Goal: Browse casually

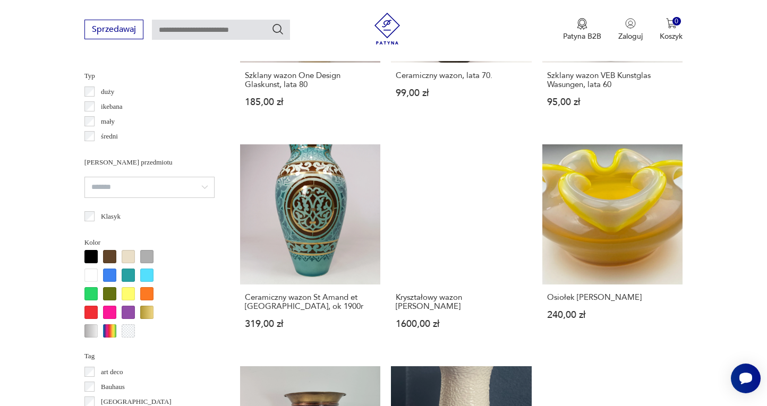
scroll to position [807, 0]
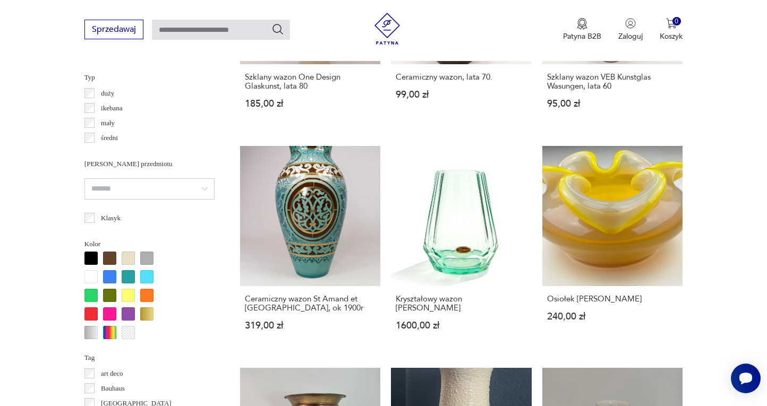
click at [109, 277] on div at bounding box center [109, 276] width 13 height 13
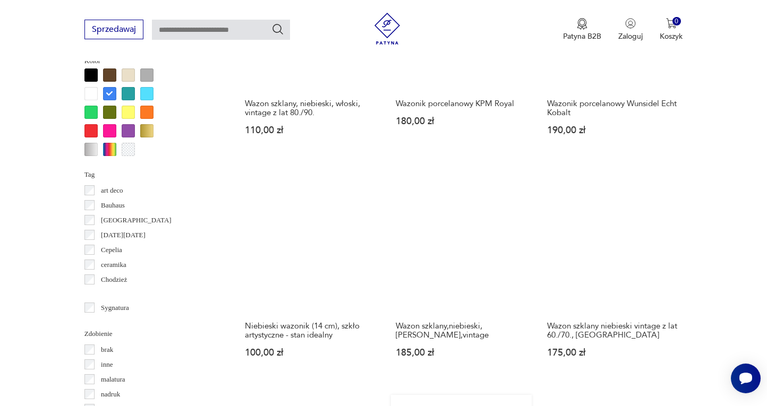
scroll to position [1001, 0]
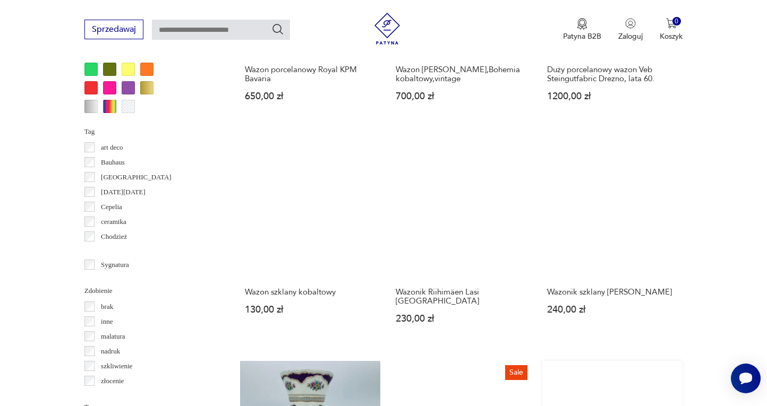
scroll to position [1034, 0]
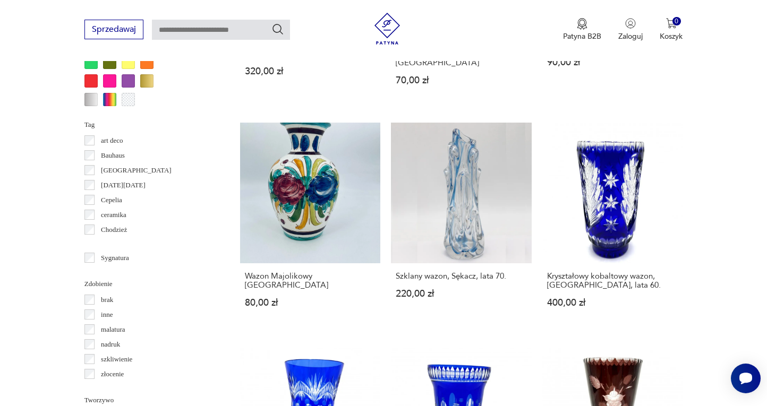
scroll to position [1041, 0]
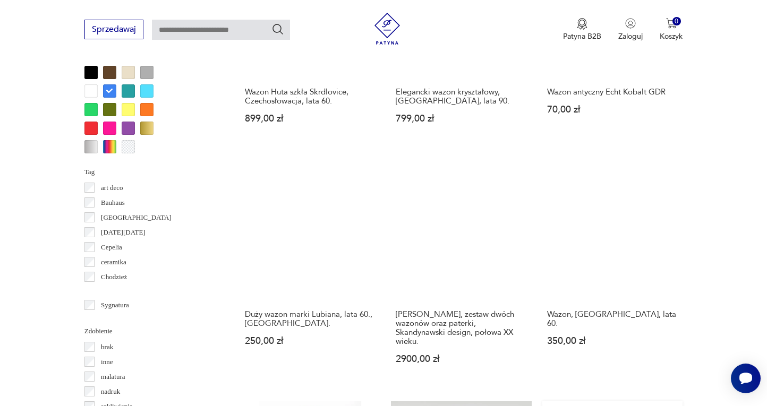
scroll to position [1009, 0]
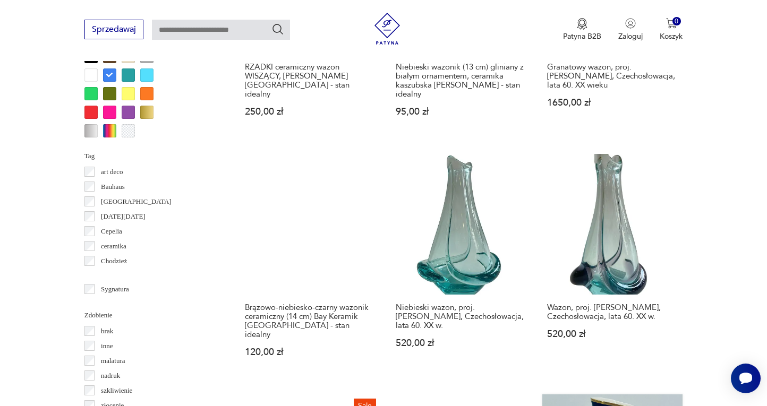
scroll to position [1009, 0]
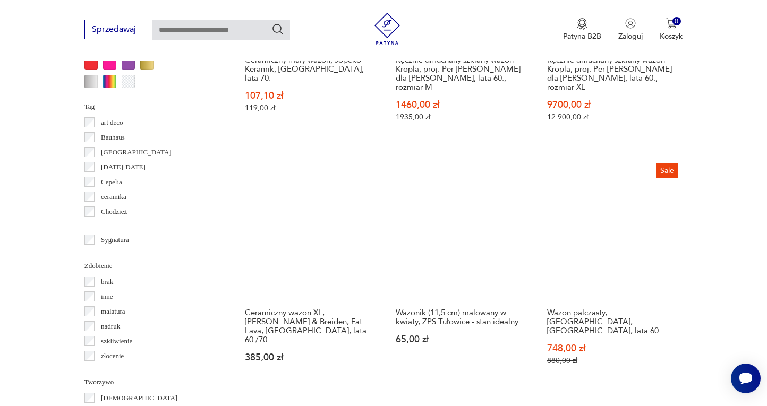
scroll to position [1064, 0]
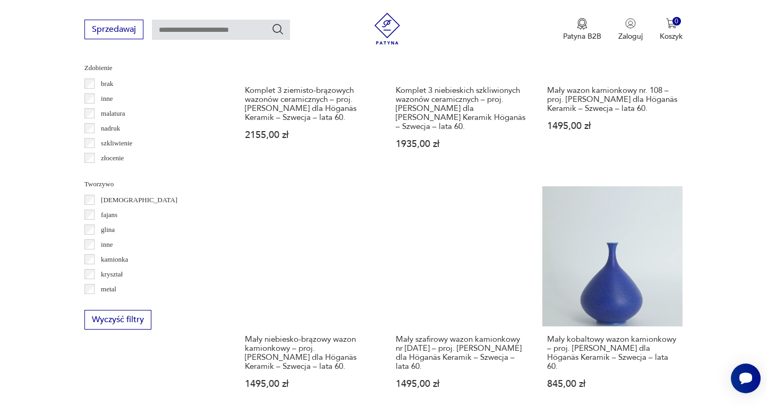
scroll to position [1257, 0]
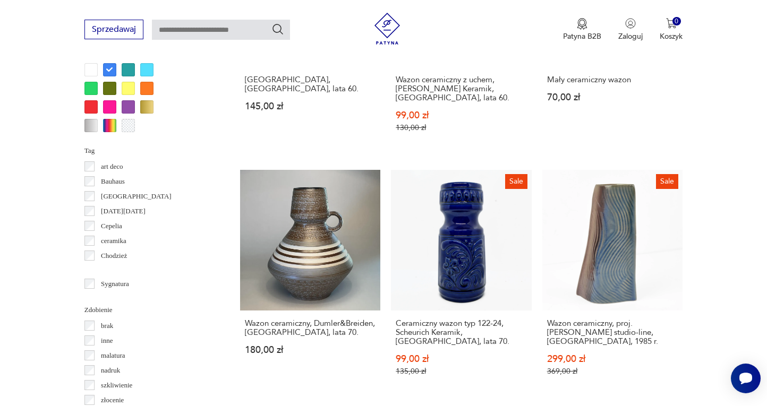
scroll to position [1015, 0]
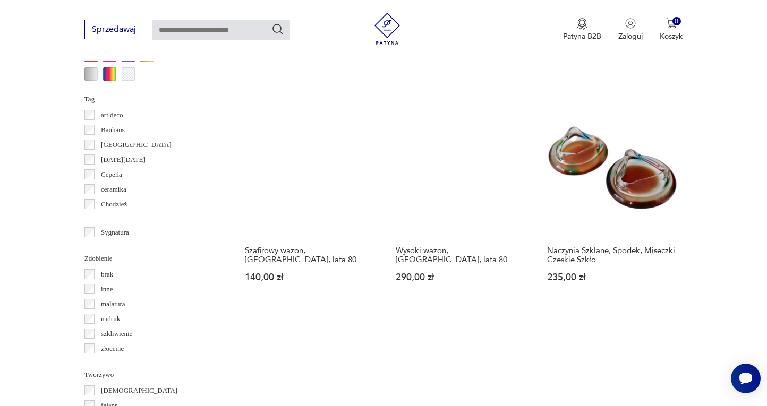
scroll to position [1081, 0]
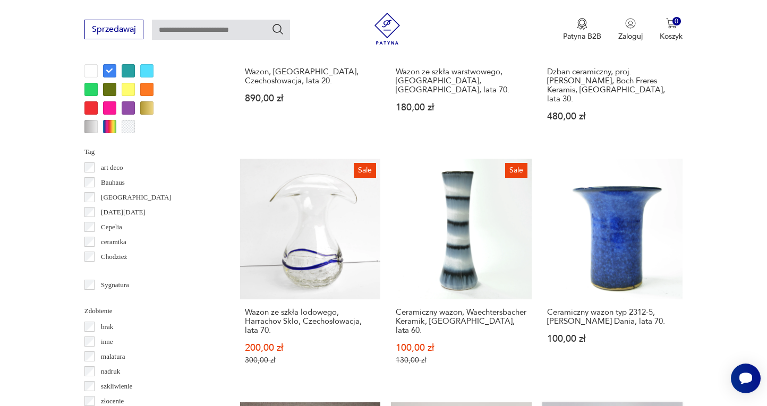
scroll to position [1013, 0]
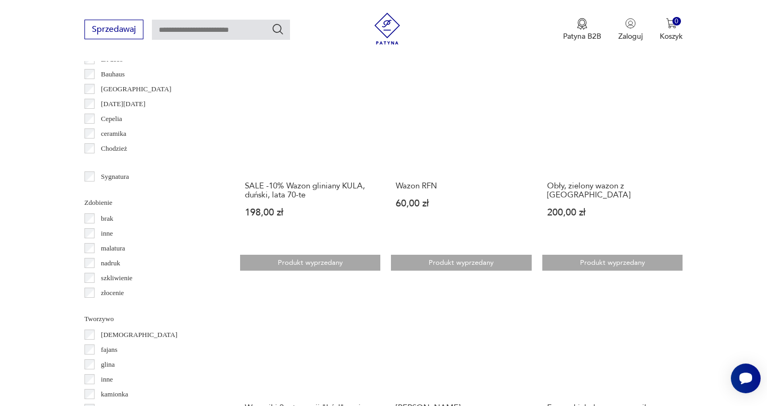
scroll to position [1122, 0]
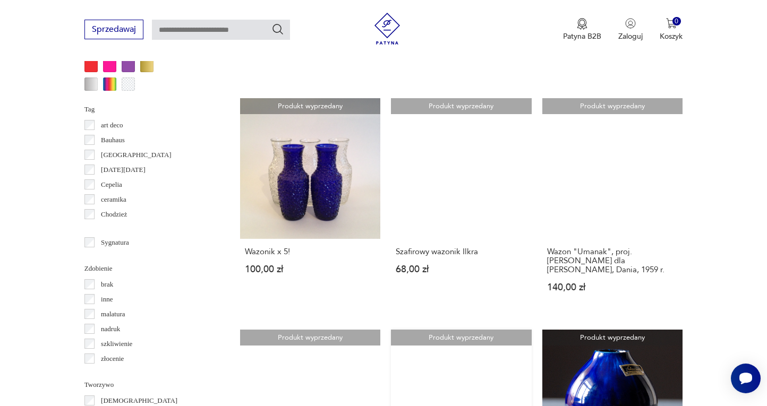
scroll to position [1059, 0]
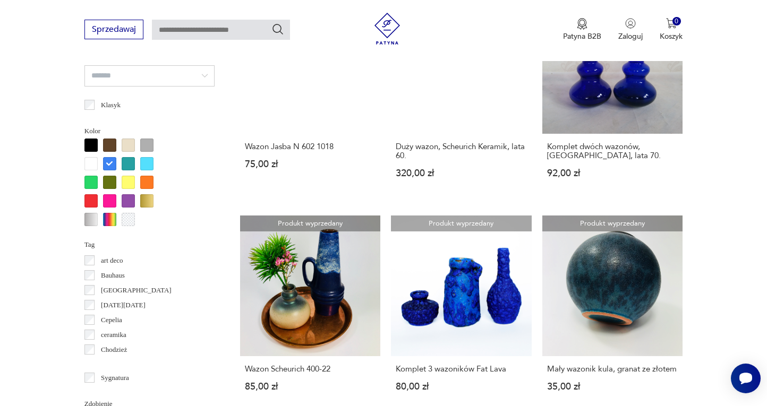
scroll to position [921, 0]
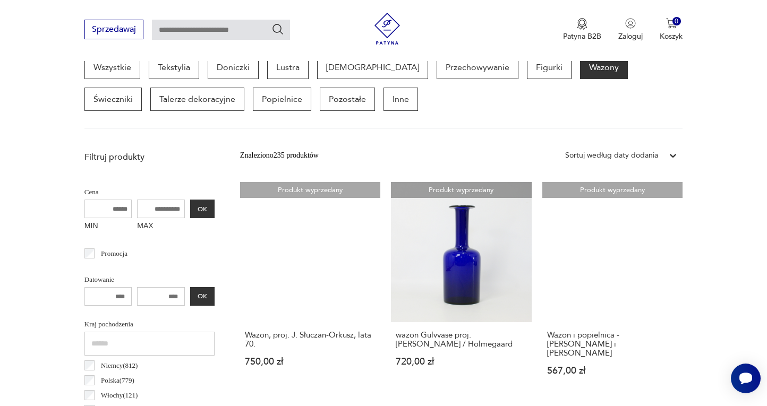
scroll to position [297, 0]
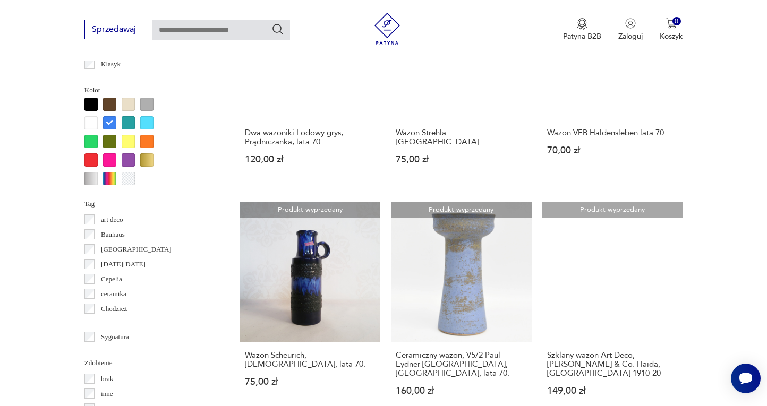
scroll to position [963, 0]
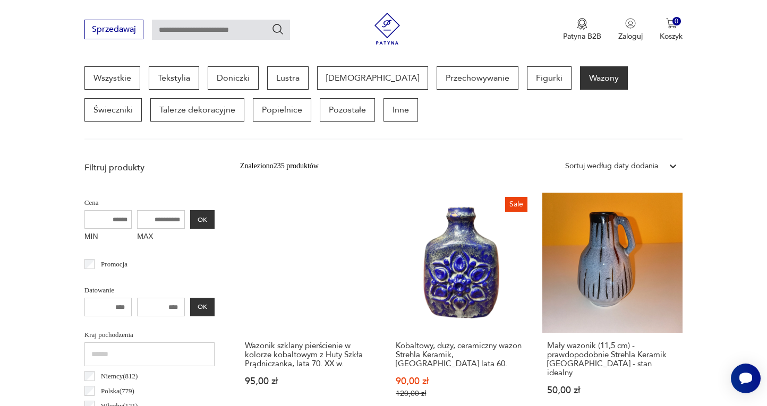
scroll to position [283, 0]
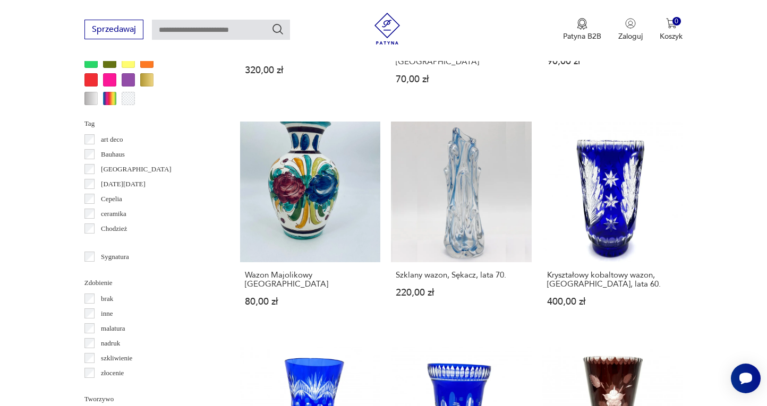
scroll to position [1034, 0]
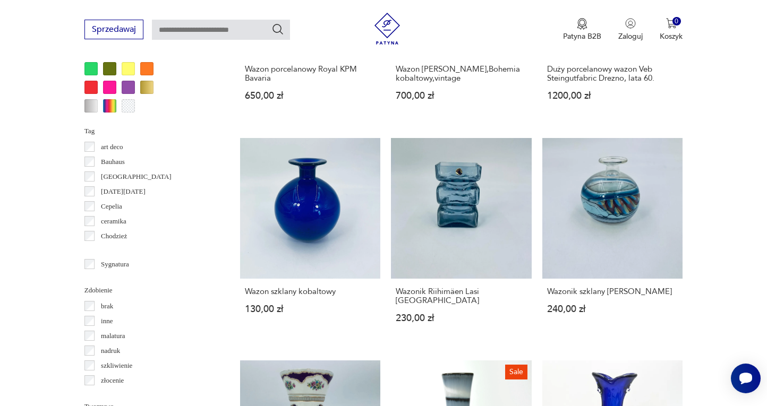
scroll to position [1001, 0]
